Goal: Task Accomplishment & Management: Use online tool/utility

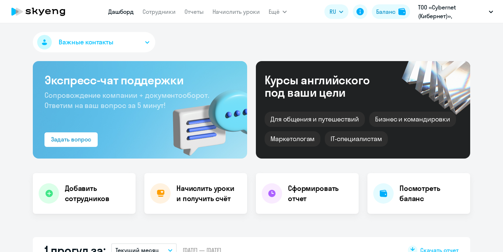
select select "30"
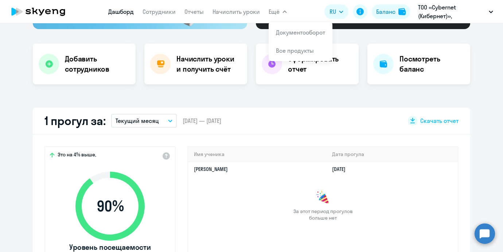
scroll to position [125, 0]
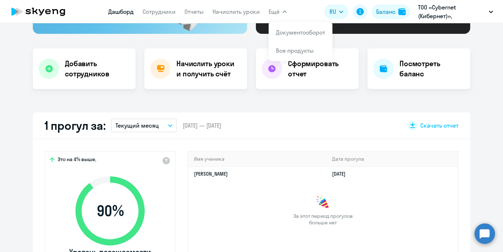
click at [237, 108] on div "Важные контакты Экспресс-чат поддержки Сопровождение компании + документооборот…" at bounding box center [251, 137] width 503 height 229
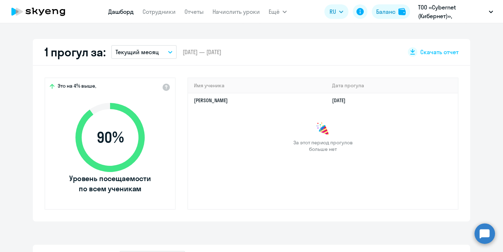
scroll to position [0, 0]
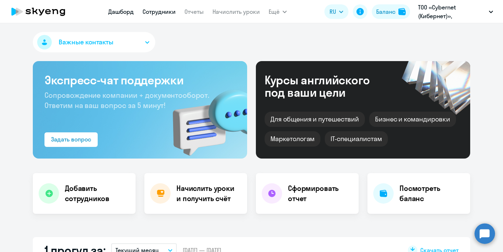
click at [166, 14] on link "Сотрудники" at bounding box center [158, 11] width 33 height 7
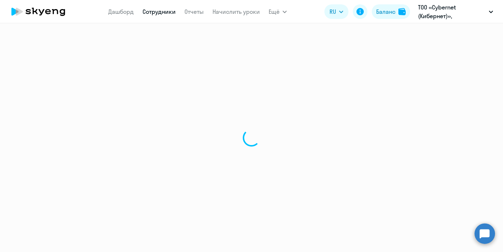
select select "30"
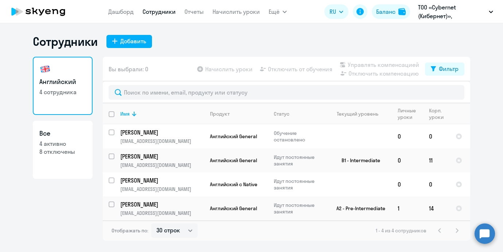
click at [111, 115] on input "deselect all" at bounding box center [116, 118] width 15 height 15
checkbox input "true"
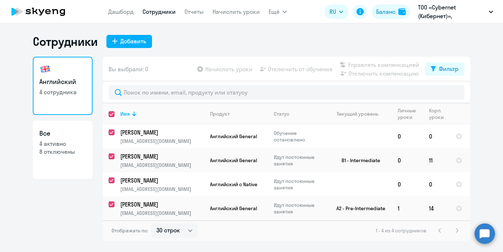
checkbox input "true"
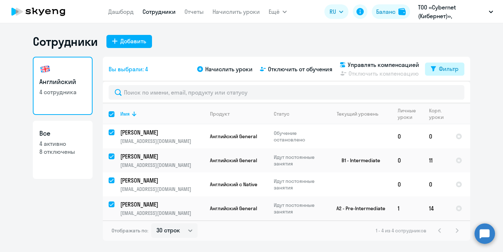
click at [455, 71] on div "Фильтр" at bounding box center [449, 68] width 20 height 9
click at [455, 94] on span at bounding box center [452, 92] width 12 height 7
click at [446, 93] on input "checkbox" at bounding box center [445, 93] width 0 height 0
checkbox input "true"
checkbox input "false"
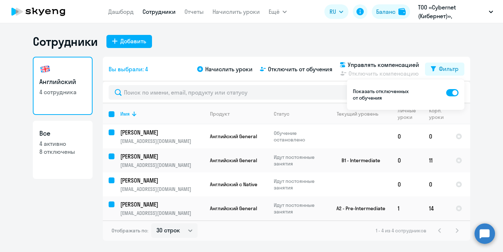
checkbox input "false"
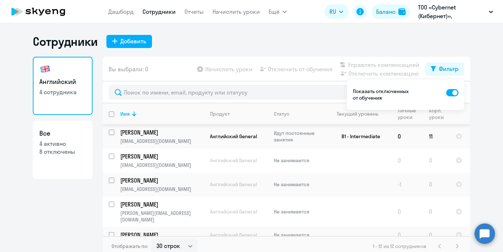
scroll to position [75, 0]
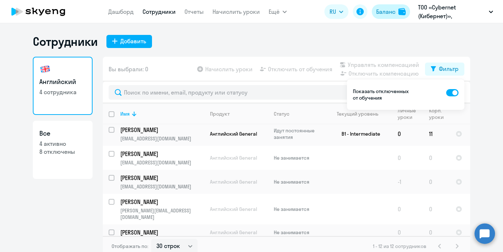
click at [374, 15] on button "Баланс" at bounding box center [391, 11] width 38 height 15
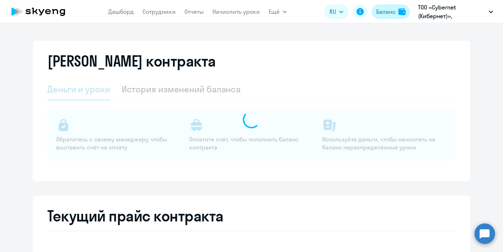
select select "english_adult_not_native_speaker"
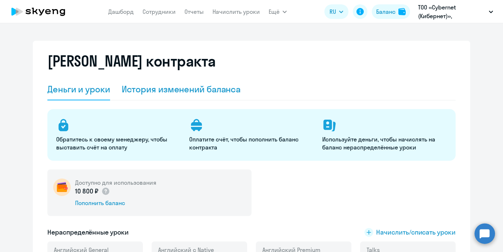
click at [182, 97] on div "История изменений баланса" at bounding box center [181, 90] width 119 height 22
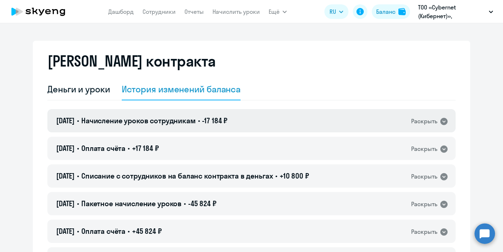
click at [175, 125] on span "Начисление уроков сотрудникам" at bounding box center [138, 120] width 114 height 9
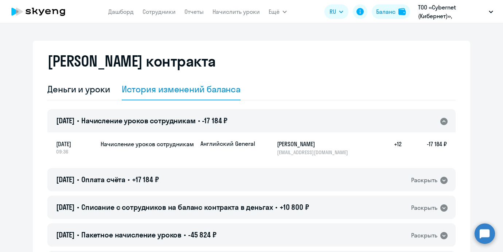
click at [175, 125] on span "Начисление уроков сотрудникам" at bounding box center [138, 120] width 114 height 9
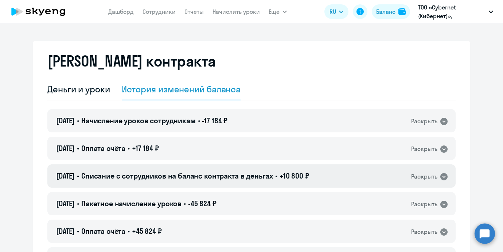
click at [175, 173] on span "Списание с сотрудников на баланс контракта в деньгах" at bounding box center [177, 176] width 192 height 9
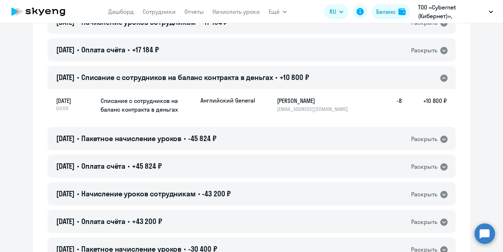
scroll to position [101, 0]
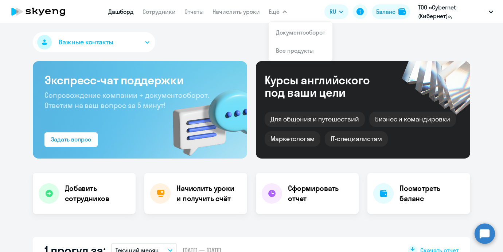
click at [205, 12] on nav "[PERSON_NAME] Отчеты Начислить уроки" at bounding box center [184, 11] width 152 height 15
select select "30"
click at [215, 12] on link "Начислить уроки" at bounding box center [235, 11] width 47 height 7
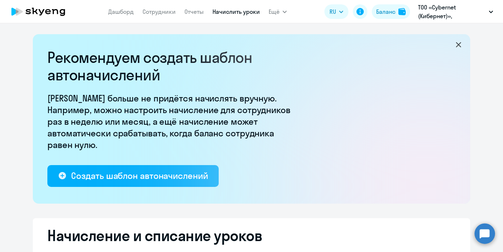
select select "10"
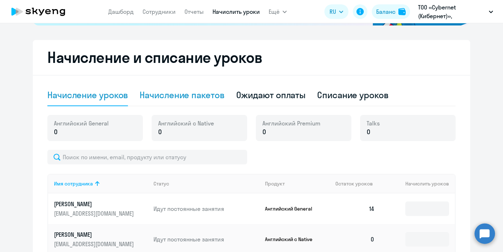
click at [216, 97] on div "Начисление пакетов" at bounding box center [181, 95] width 84 height 12
select select "10"
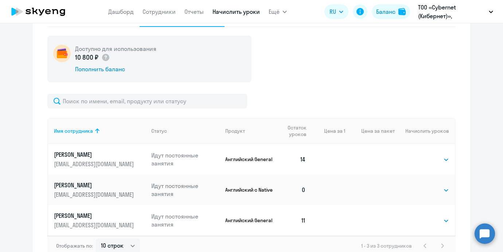
scroll to position [278, 0]
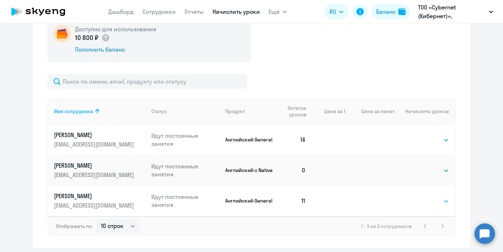
click at [422, 204] on select "Выбрать 4 8 16 32 64 96 128" at bounding box center [434, 201] width 30 height 9
select select "8"
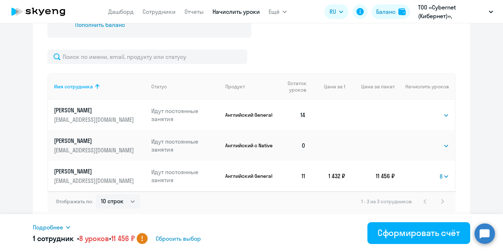
scroll to position [303, 0]
click at [429, 144] on select "Выбрать 4 8 16 32 64 96 128" at bounding box center [434, 145] width 30 height 9
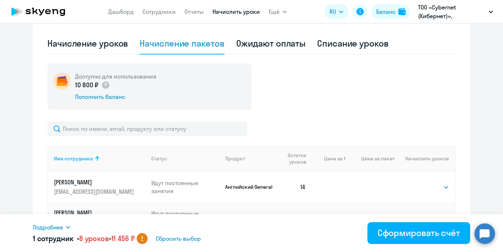
scroll to position [188, 0]
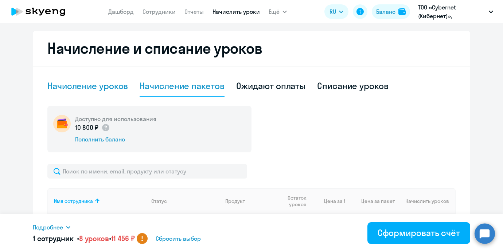
click at [93, 88] on div "Начисление уроков" at bounding box center [87, 86] width 80 height 12
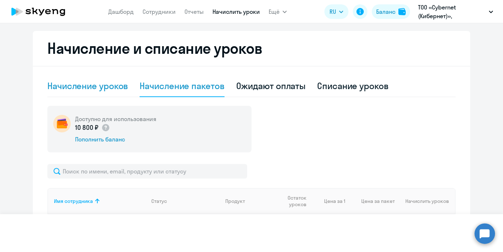
select select "10"
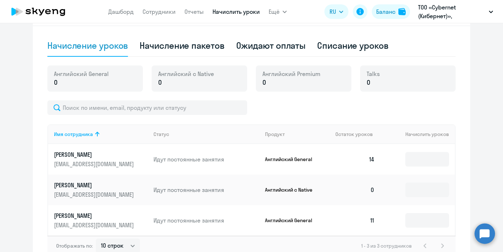
scroll to position [273, 0]
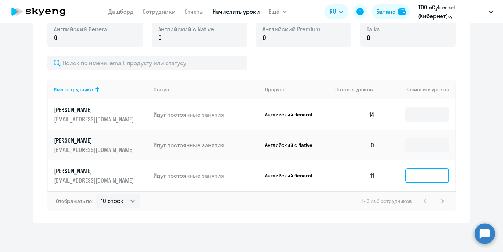
click at [410, 179] on input at bounding box center [427, 176] width 44 height 15
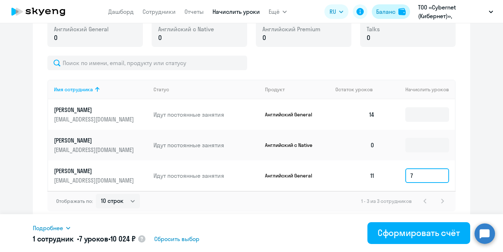
type input "7"
click at [381, 8] on div "Баланс" at bounding box center [385, 11] width 19 height 9
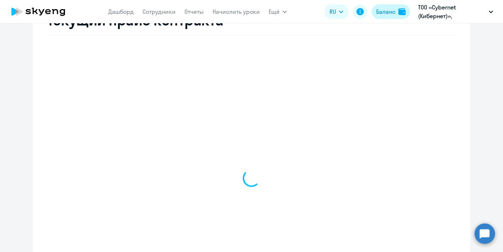
select select "english_adult_not_native_speaker"
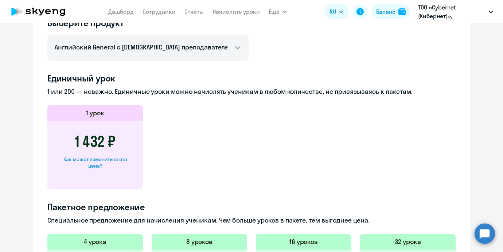
scroll to position [263, 0]
